Goal: Task Accomplishment & Management: Manage account settings

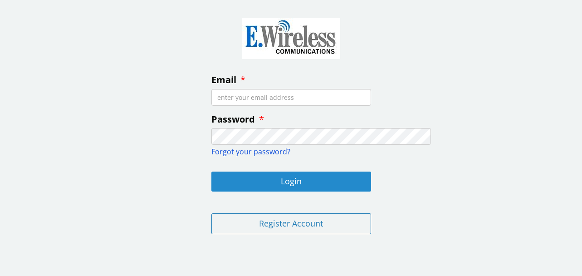
type input "[EMAIL_ADDRESS][DOMAIN_NAME]"
click at [293, 191] on button "Login" at bounding box center [291, 181] width 160 height 20
type input "[EMAIL_ADDRESS][DOMAIN_NAME]"
click at [295, 191] on button "Login" at bounding box center [291, 181] width 160 height 20
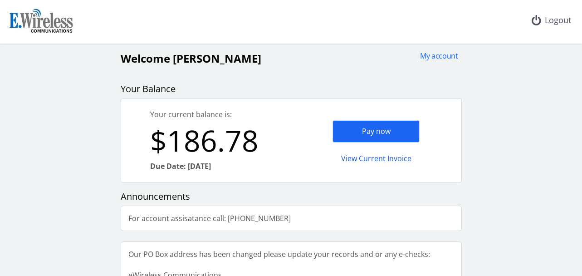
click at [407, 142] on div "Pay now" at bounding box center [375, 131] width 87 height 22
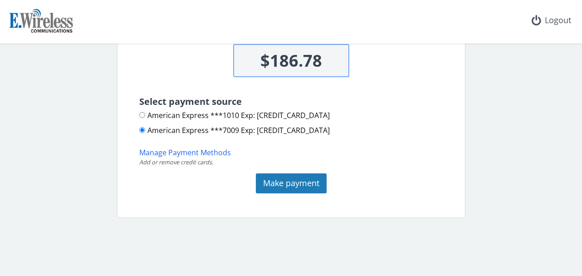
scroll to position [181, 0]
click at [139, 158] on button "Manage Payment Methods" at bounding box center [185, 152] width 92 height 10
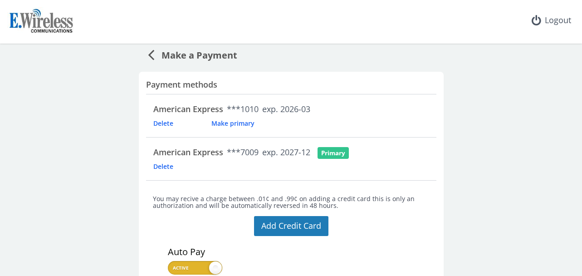
scroll to position [2, 0]
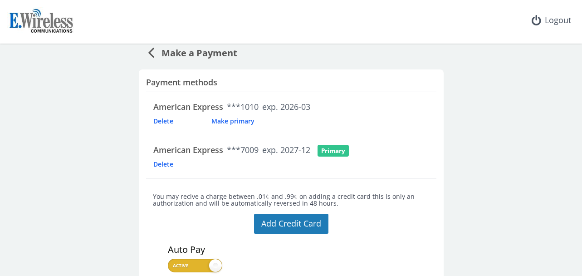
click at [153, 125] on span "Delete" at bounding box center [177, 121] width 49 height 9
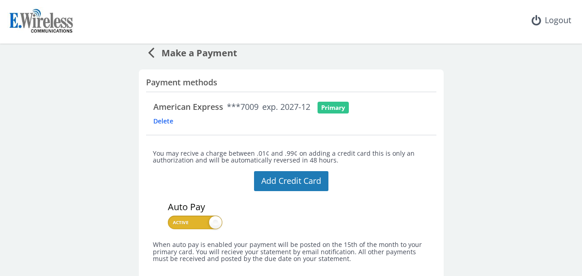
click at [349, 113] on div "Primary" at bounding box center [333, 108] width 31 height 12
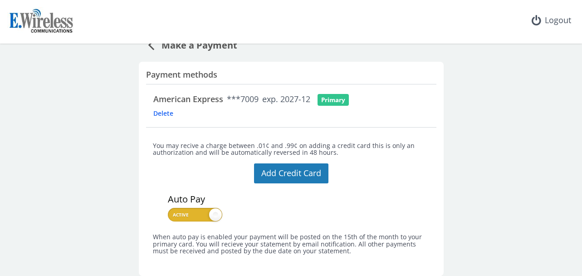
scroll to position [0, 0]
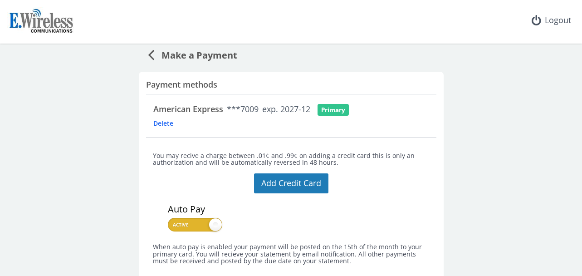
click at [161, 61] on span "Make a Payment" at bounding box center [195, 53] width 83 height 17
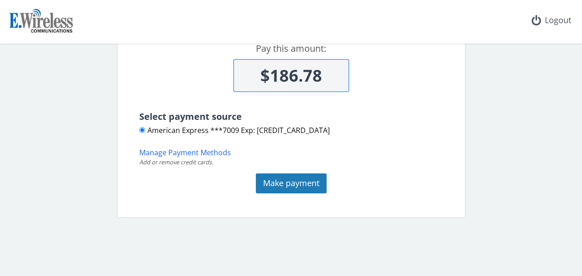
scroll to position [162, 0]
click at [283, 193] on button "Make payment" at bounding box center [291, 183] width 71 height 20
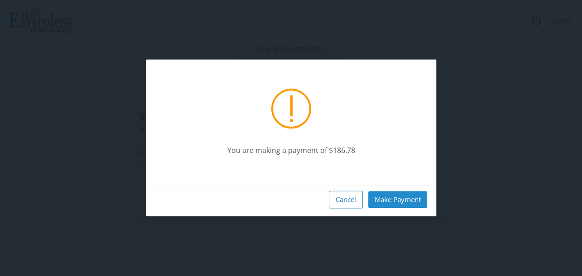
click at [406, 199] on button "Make Payment" at bounding box center [397, 199] width 59 height 17
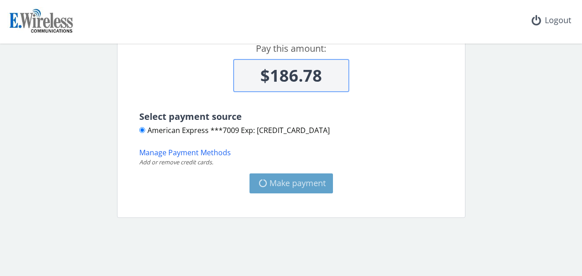
type input "$0"
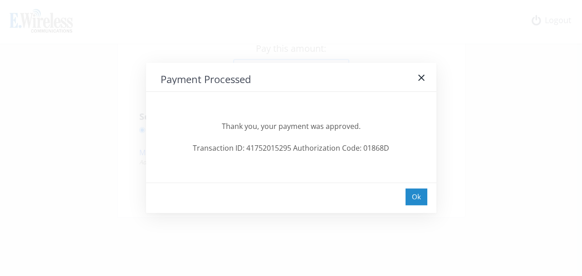
click at [415, 196] on div "Ok" at bounding box center [417, 196] width 22 height 17
